Goal: Task Accomplishment & Management: Manage account settings

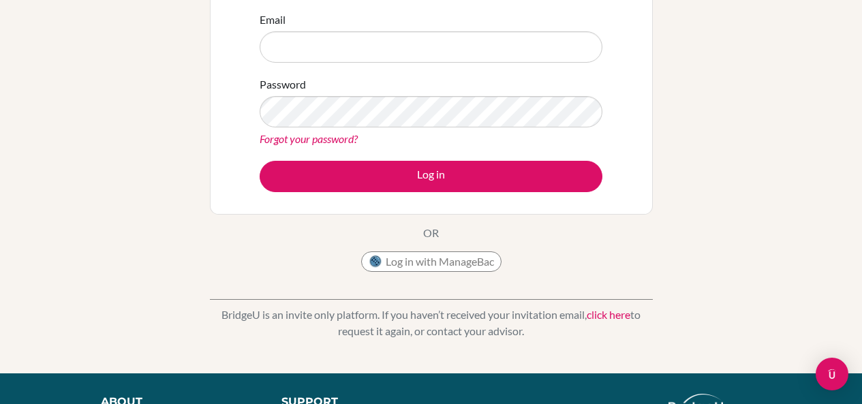
scroll to position [204, 0]
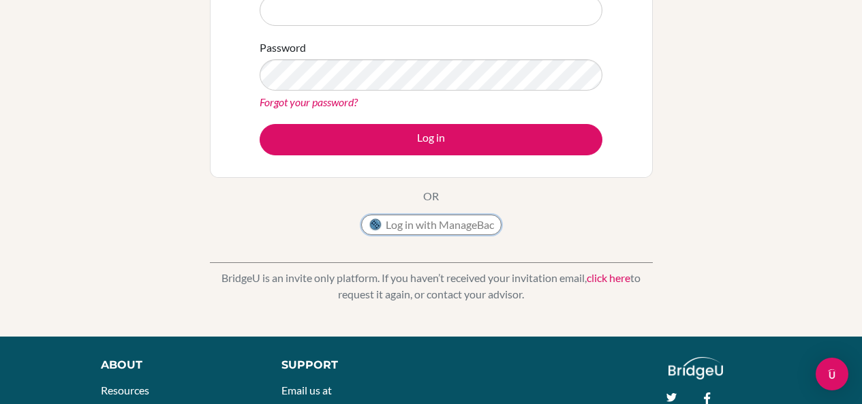
click at [435, 230] on button "Log in with ManageBac" at bounding box center [431, 225] width 140 height 20
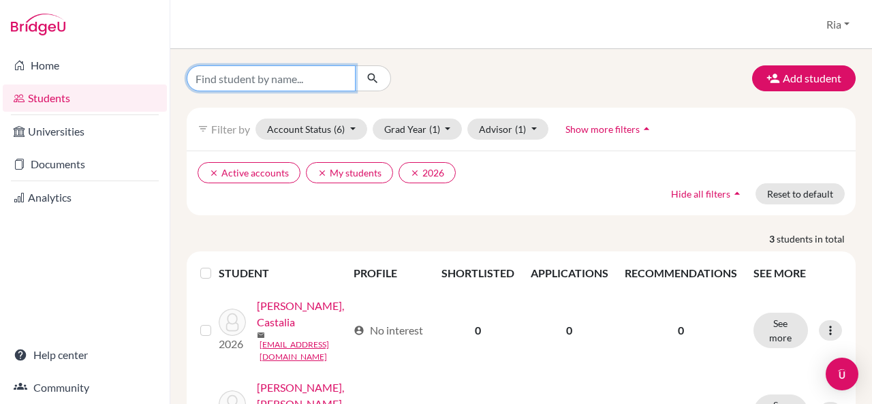
click at [315, 81] on input "Find student by name..." at bounding box center [271, 78] width 169 height 26
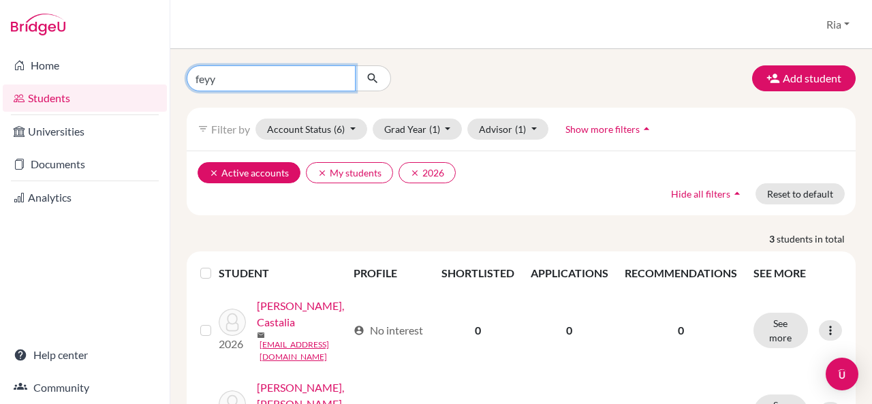
type input "feyy"
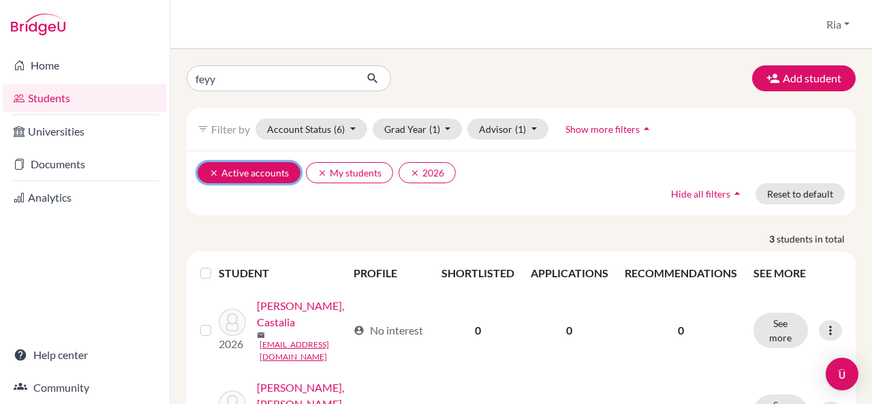
click at [212, 173] on icon "clear" at bounding box center [214, 173] width 10 height 10
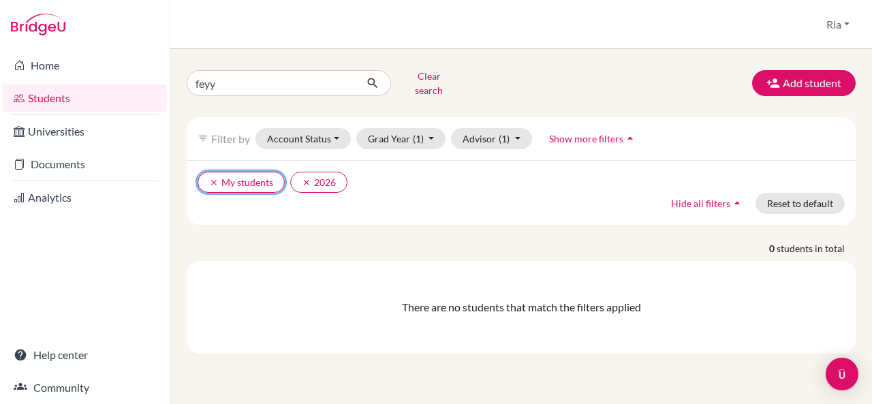
click at [212, 178] on icon "clear" at bounding box center [214, 183] width 10 height 10
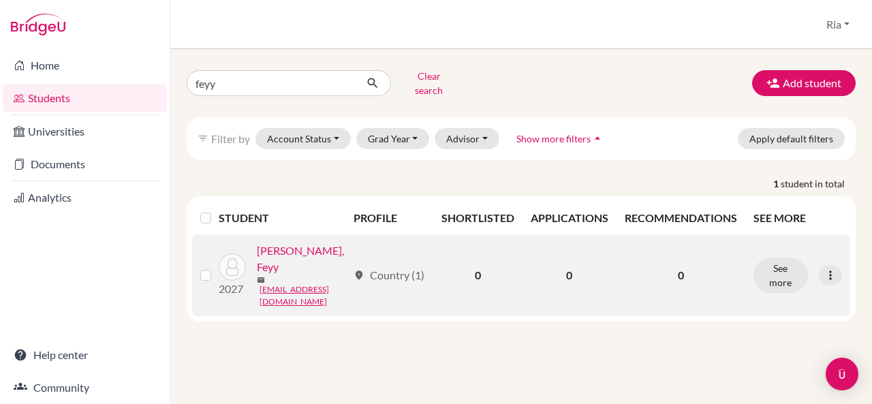
click at [258, 275] on link "[PERSON_NAME], Feyy" at bounding box center [302, 259] width 91 height 33
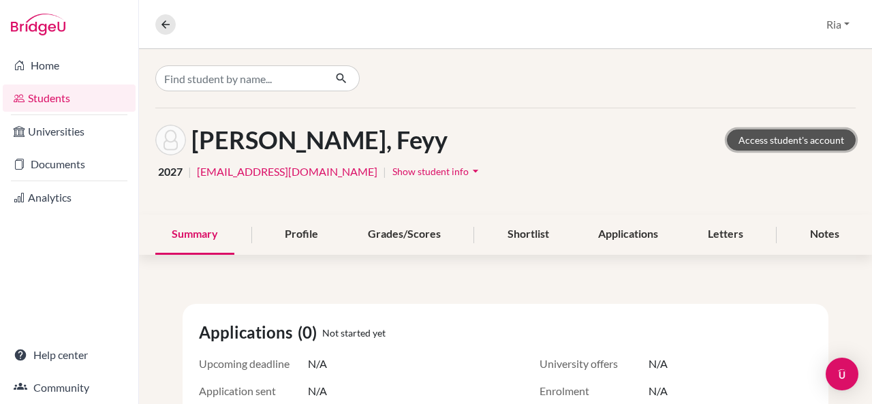
click at [770, 140] on link "Access student's account" at bounding box center [791, 139] width 129 height 21
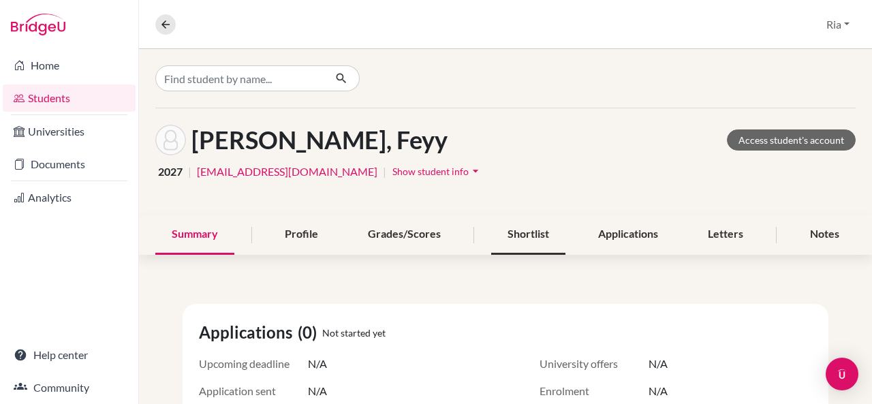
click at [516, 233] on div "Shortlist" at bounding box center [528, 235] width 74 height 40
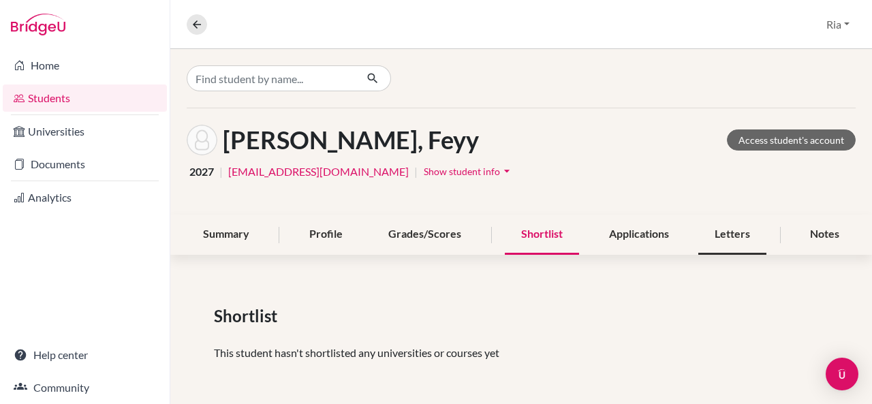
click at [723, 229] on div "Letters" at bounding box center [732, 235] width 68 height 40
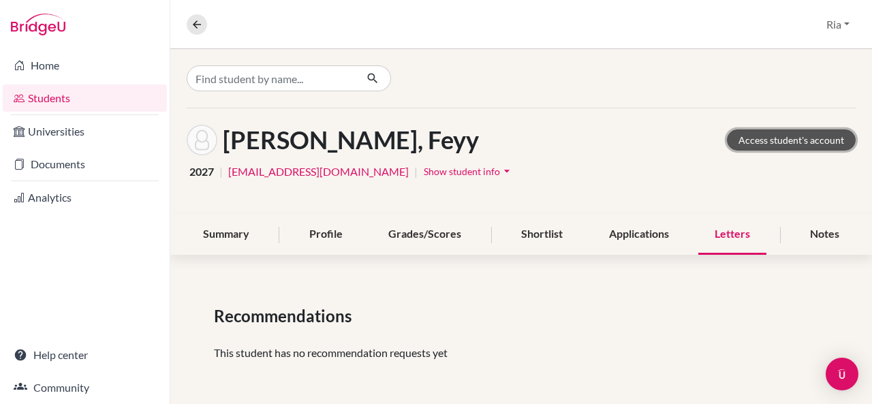
click at [774, 140] on link "Access student's account" at bounding box center [791, 139] width 129 height 21
